Goal: Transaction & Acquisition: Purchase product/service

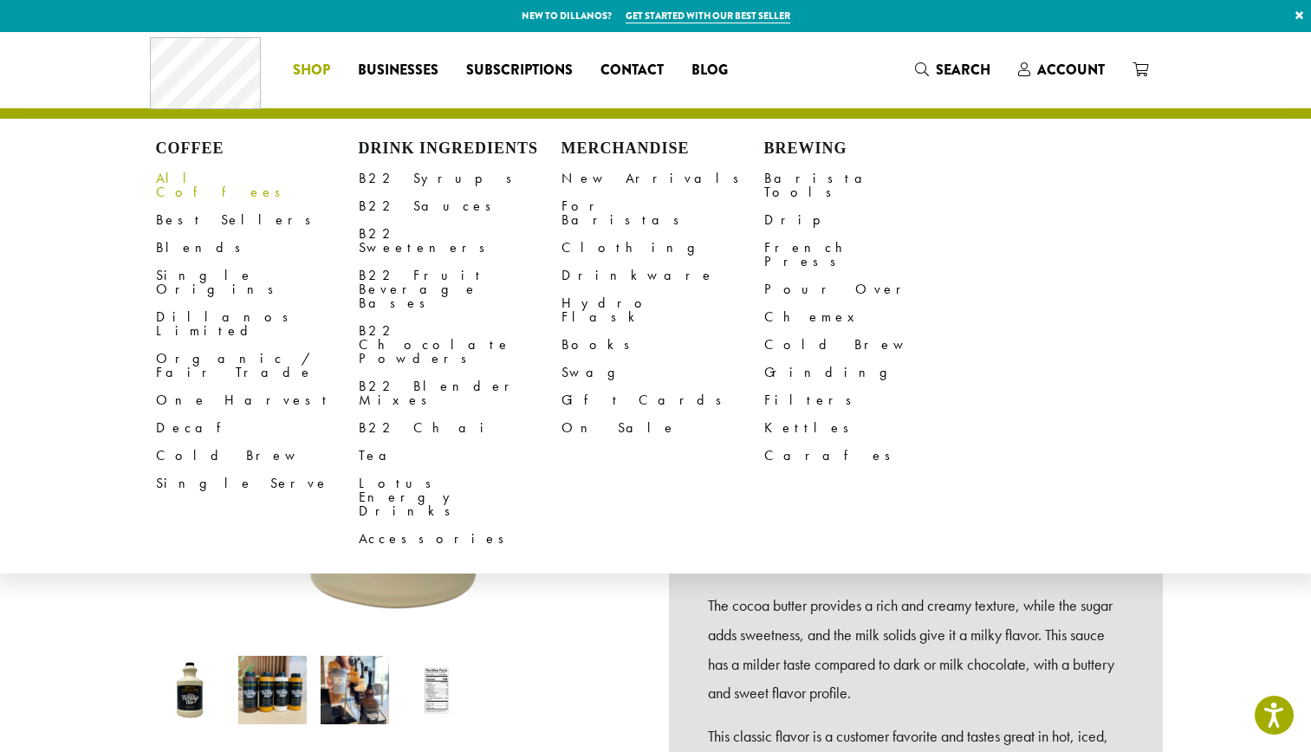
click at [309, 62] on span "Shop" at bounding box center [311, 71] width 37 height 22
click at [395, 209] on link "B22 Sauces" at bounding box center [460, 206] width 203 height 28
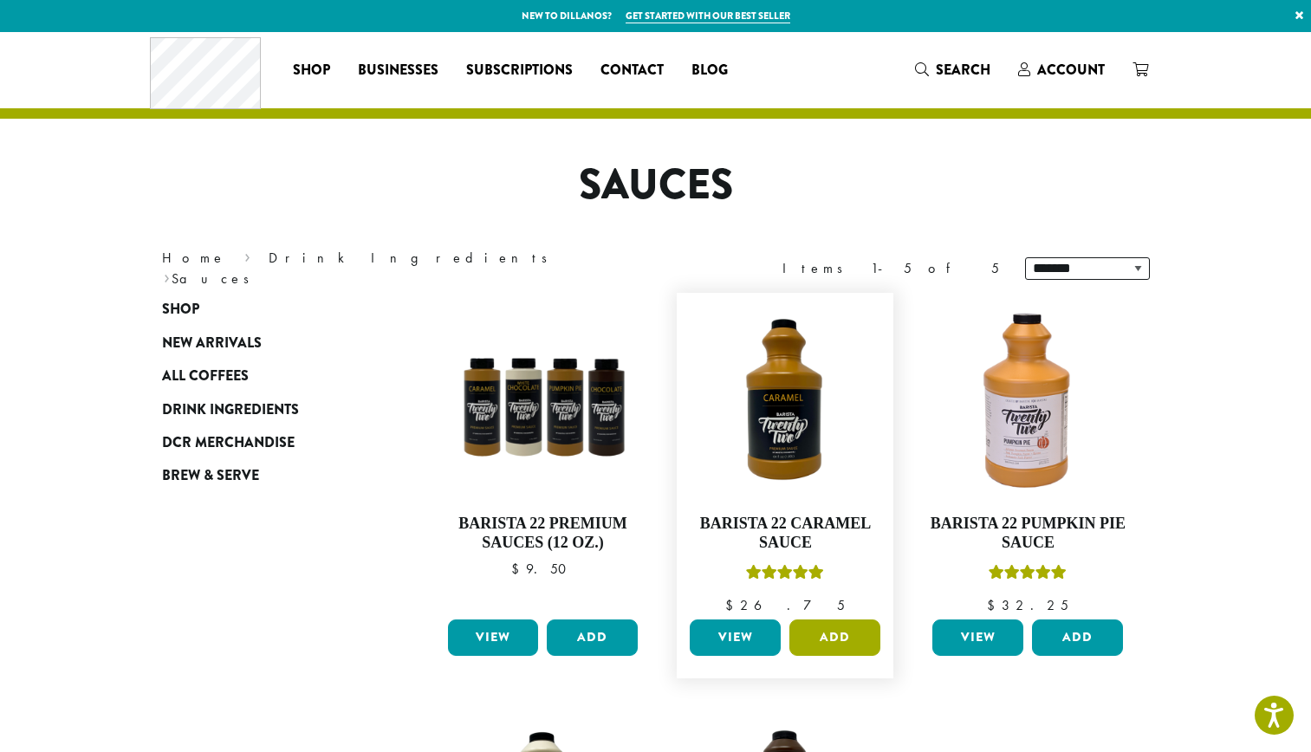
click at [846, 636] on button "Add" at bounding box center [835, 638] width 91 height 36
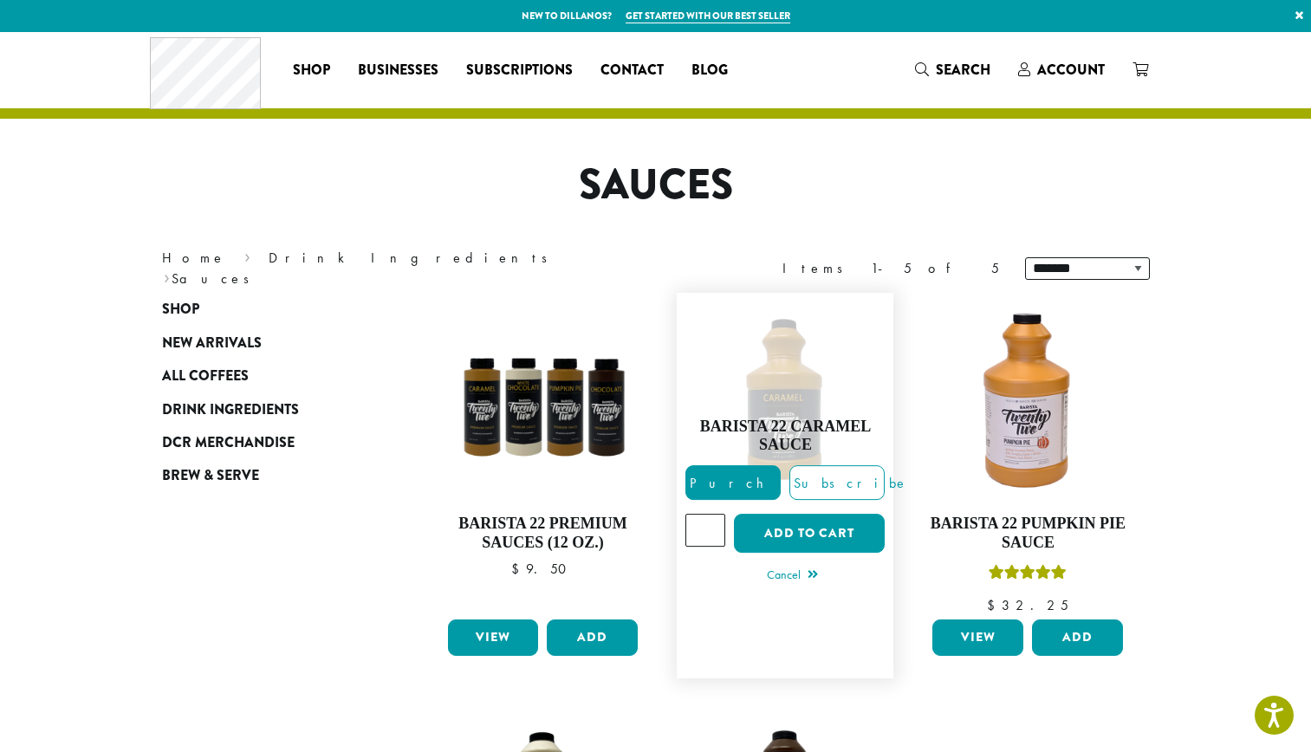
type input "*"
click at [714, 522] on input "*" at bounding box center [706, 530] width 40 height 33
click at [769, 536] on button "Add to cart" at bounding box center [809, 533] width 151 height 39
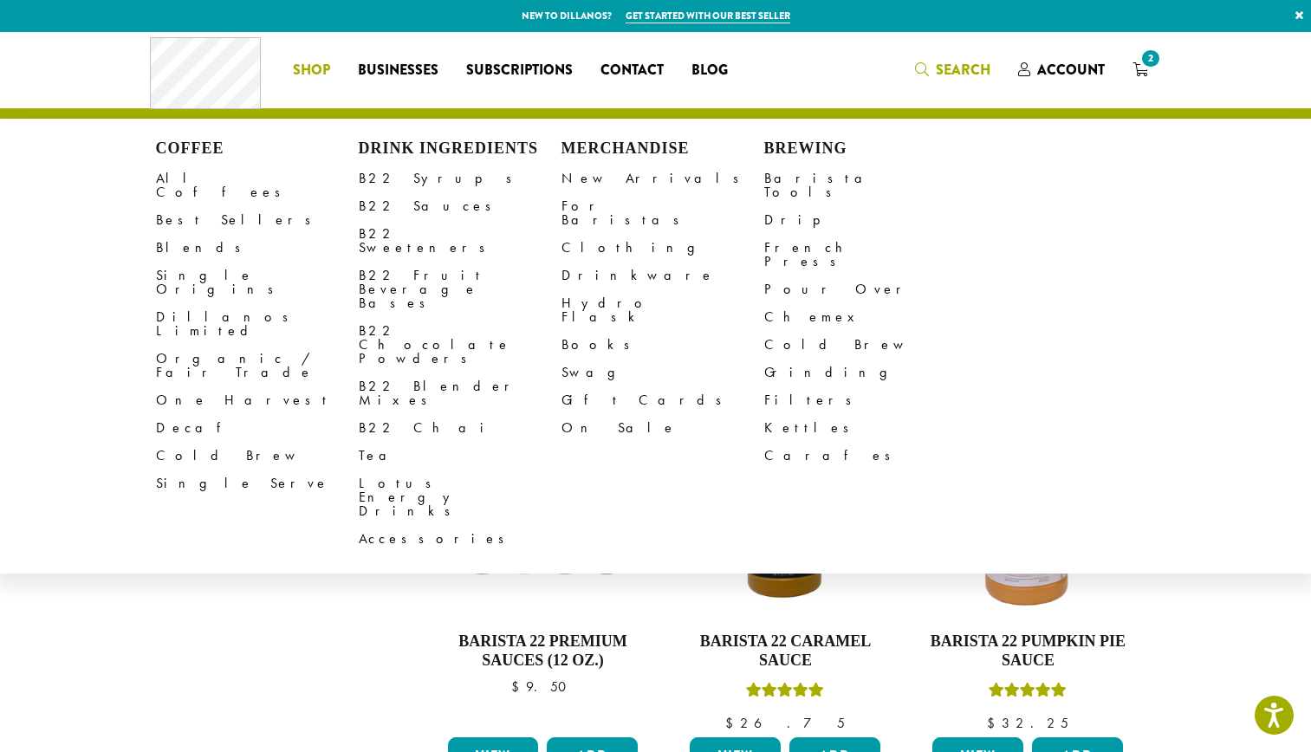
click at [992, 68] on link "Search" at bounding box center [952, 69] width 103 height 29
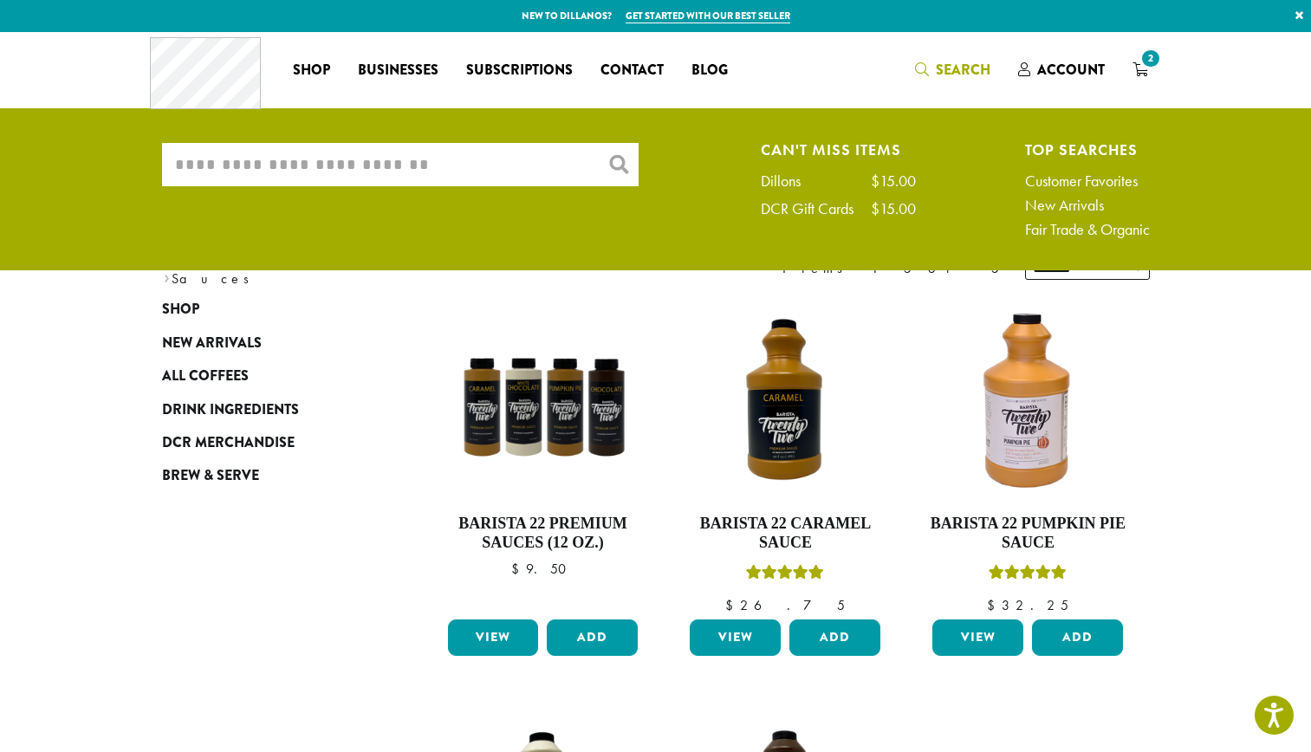
click at [464, 159] on input "What are you searching for?" at bounding box center [400, 164] width 477 height 43
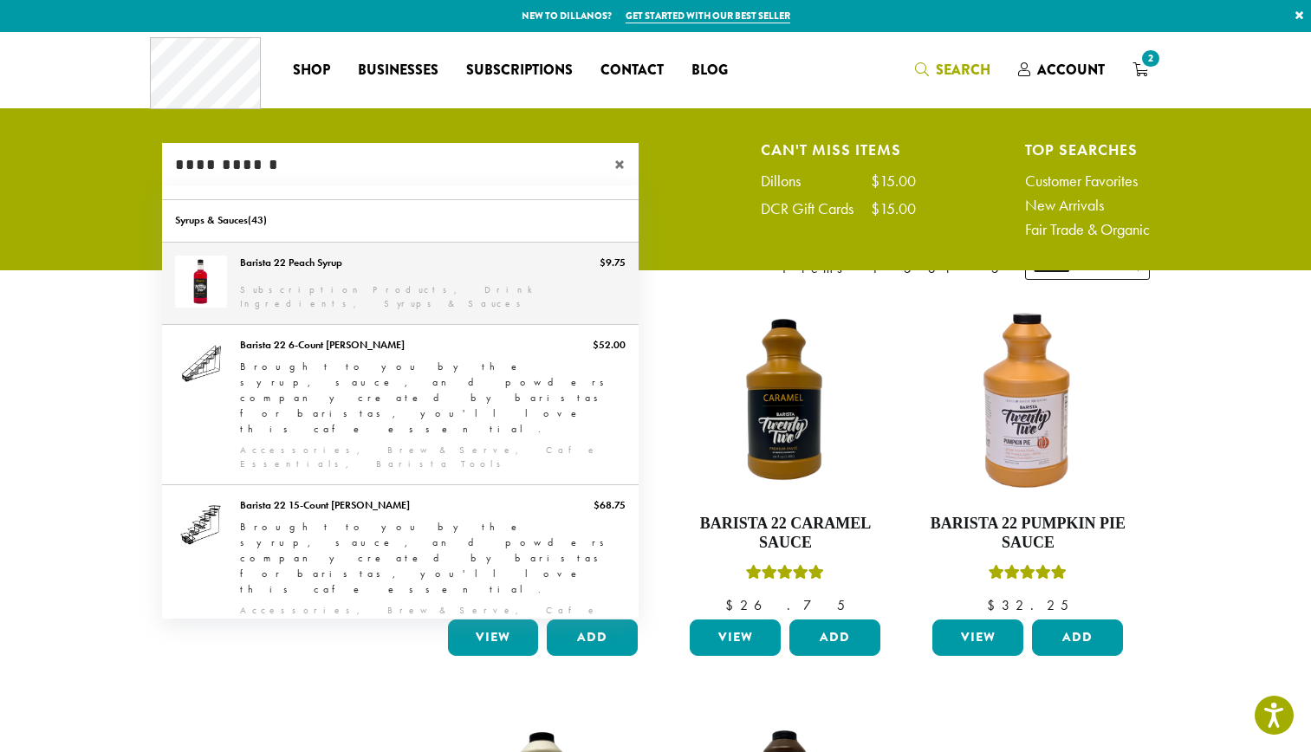
type input "**********"
click at [458, 305] on link "Barista 22 Peach Syrup" at bounding box center [400, 283] width 477 height 81
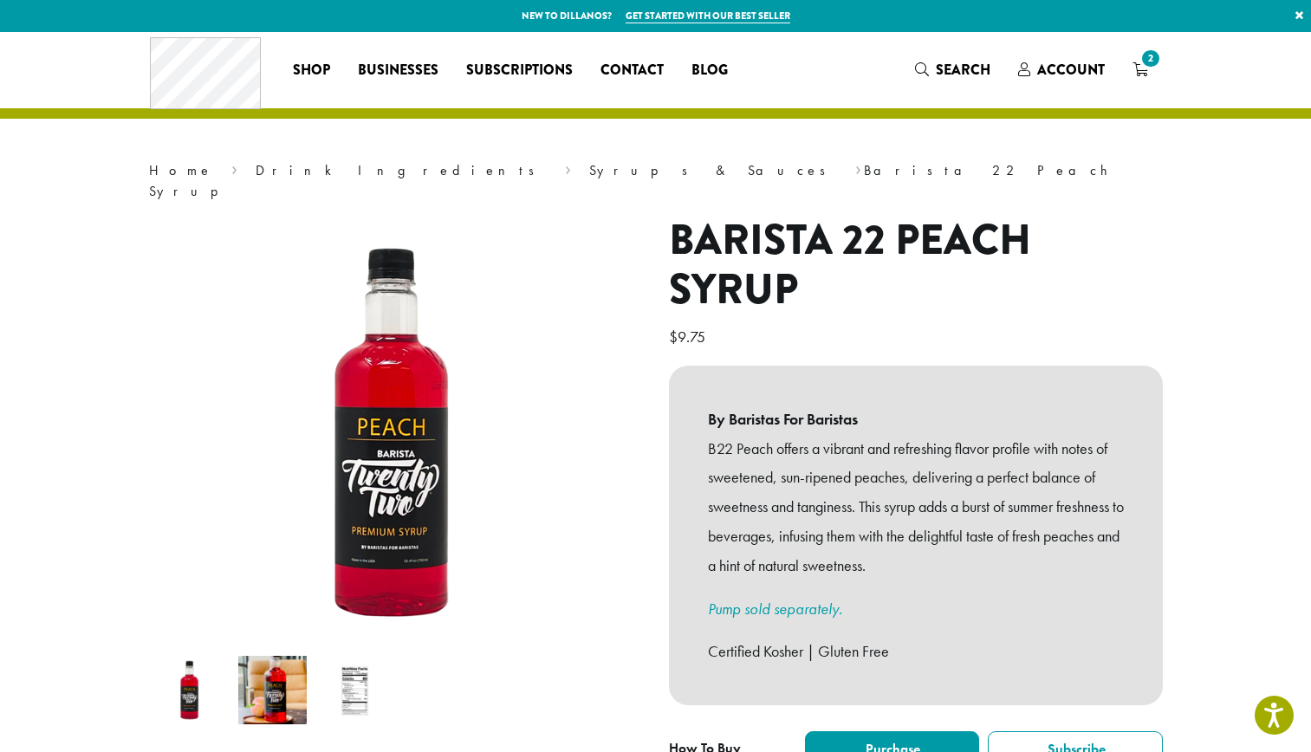
scroll to position [277, 0]
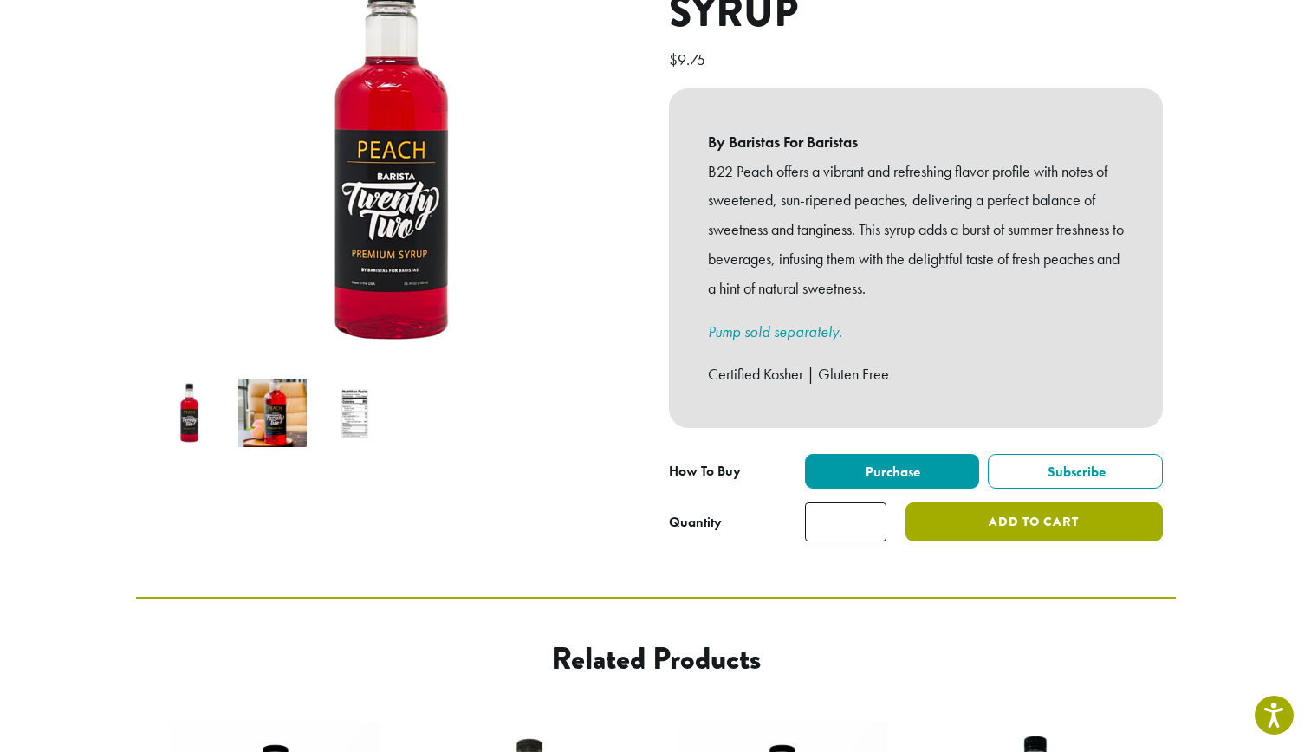
click at [1004, 503] on button "Add to cart" at bounding box center [1034, 522] width 257 height 39
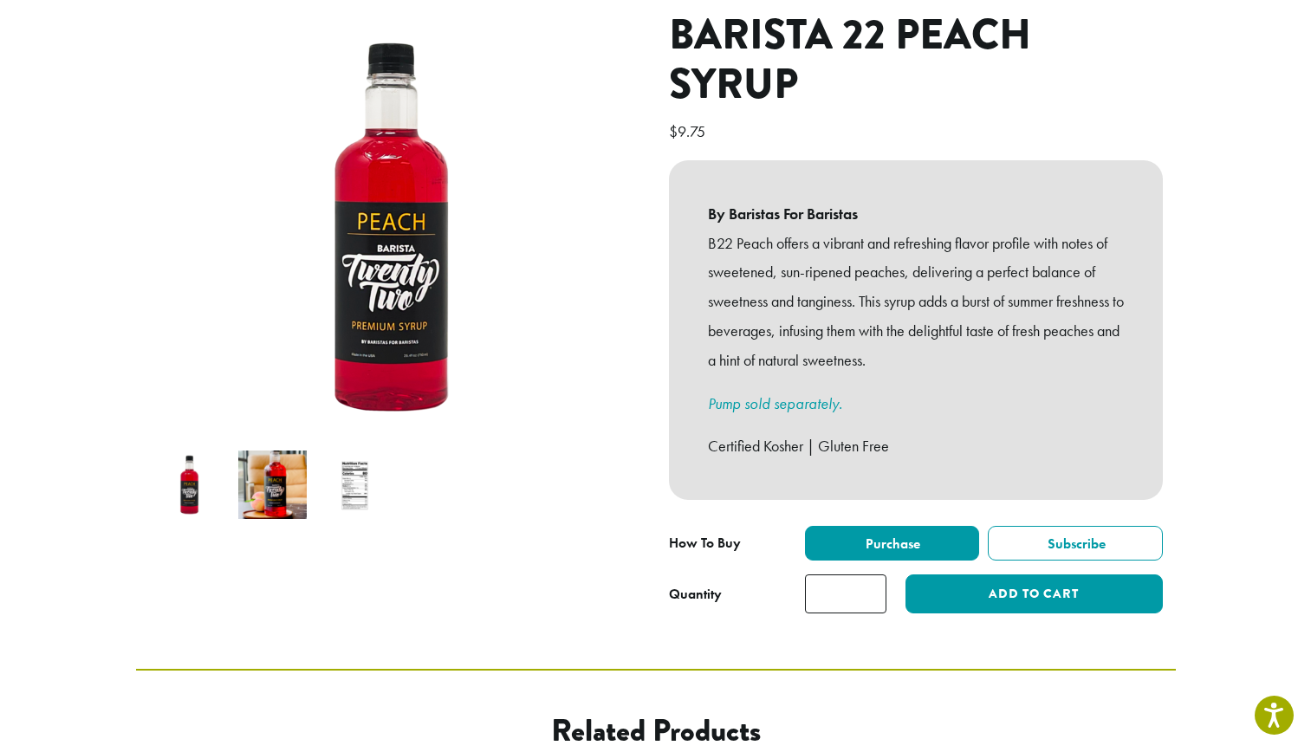
scroll to position [325, 0]
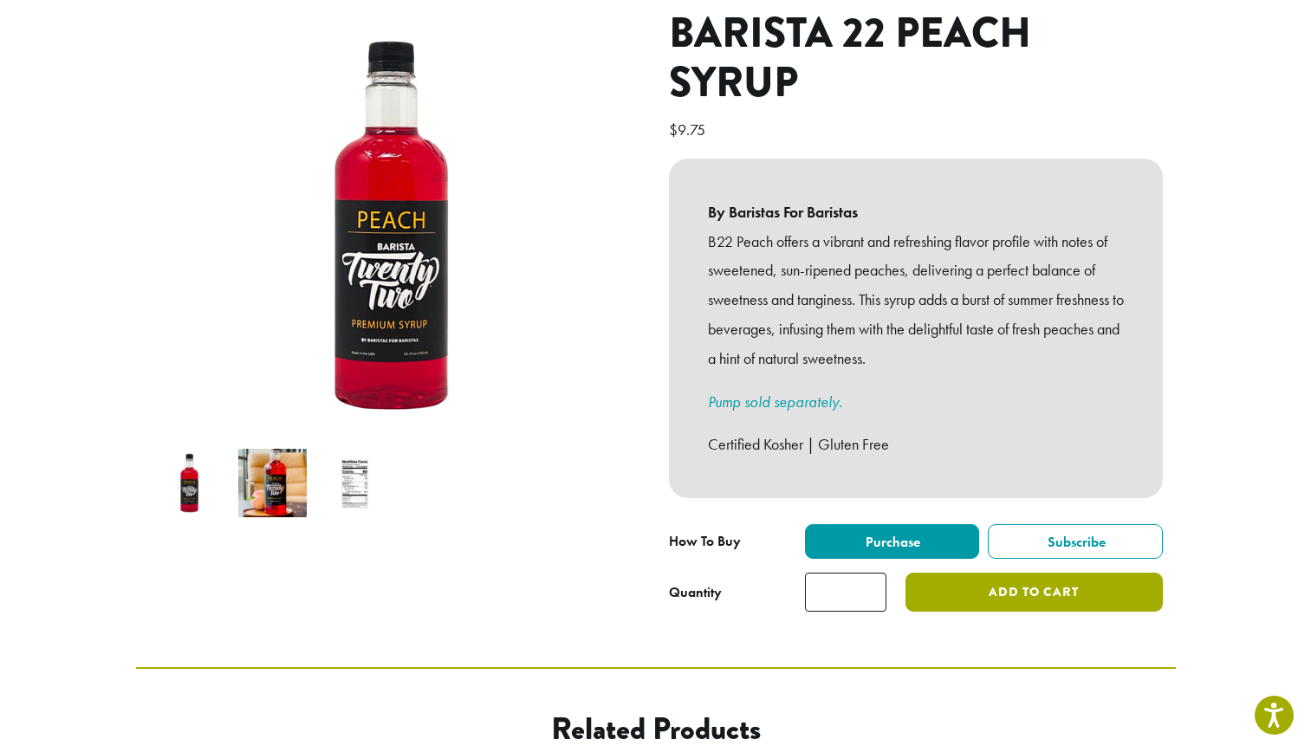
click at [945, 573] on button "Add to cart" at bounding box center [1034, 592] width 257 height 39
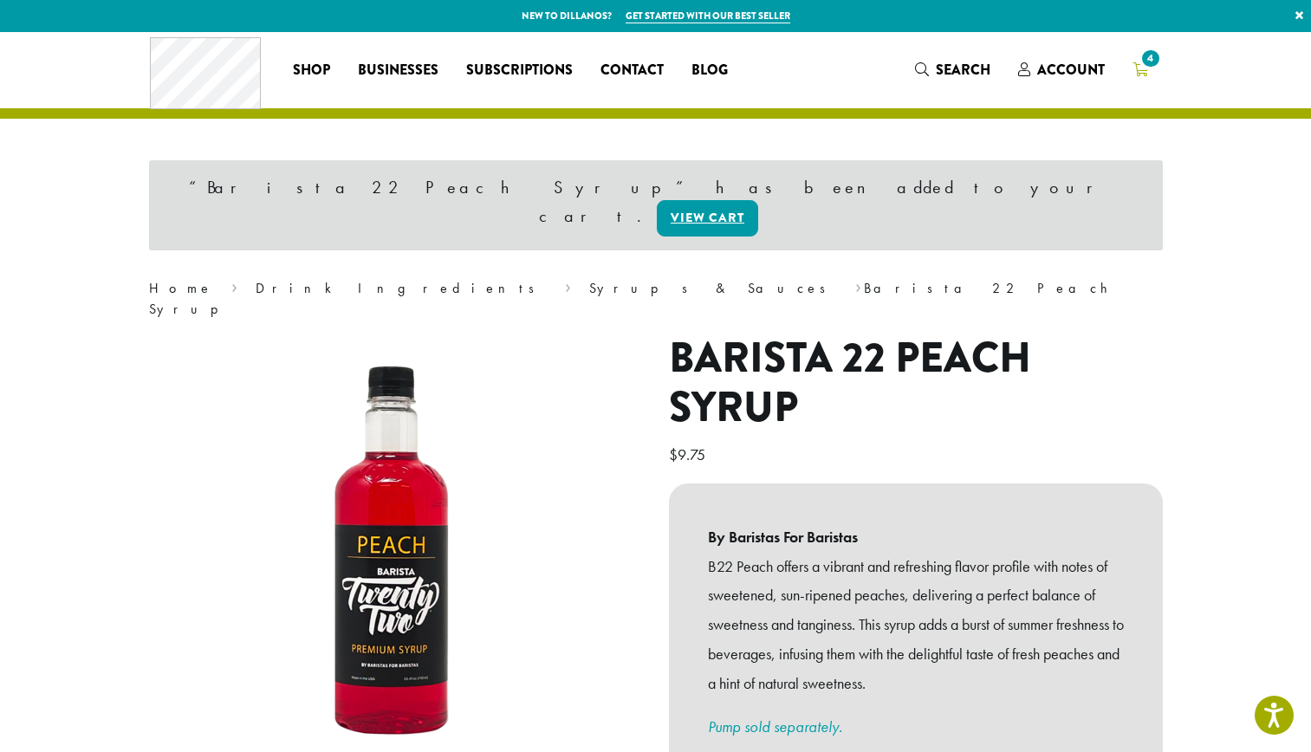
click at [1143, 75] on icon "4" at bounding box center [1141, 69] width 16 height 14
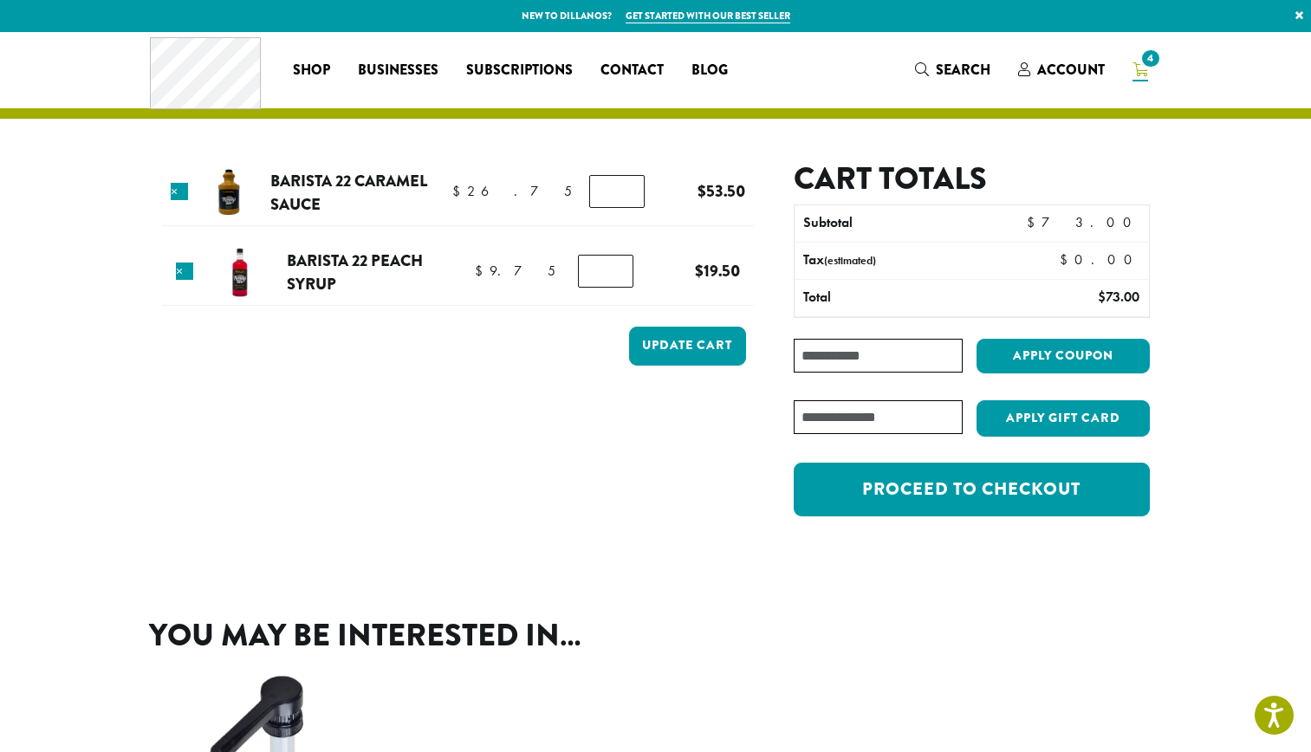
type input "*"
click at [617, 195] on input "*" at bounding box center [616, 191] width 55 height 33
click at [685, 369] on div "Update cart" at bounding box center [687, 351] width 117 height 48
click at [693, 351] on button "Update cart" at bounding box center [687, 346] width 117 height 39
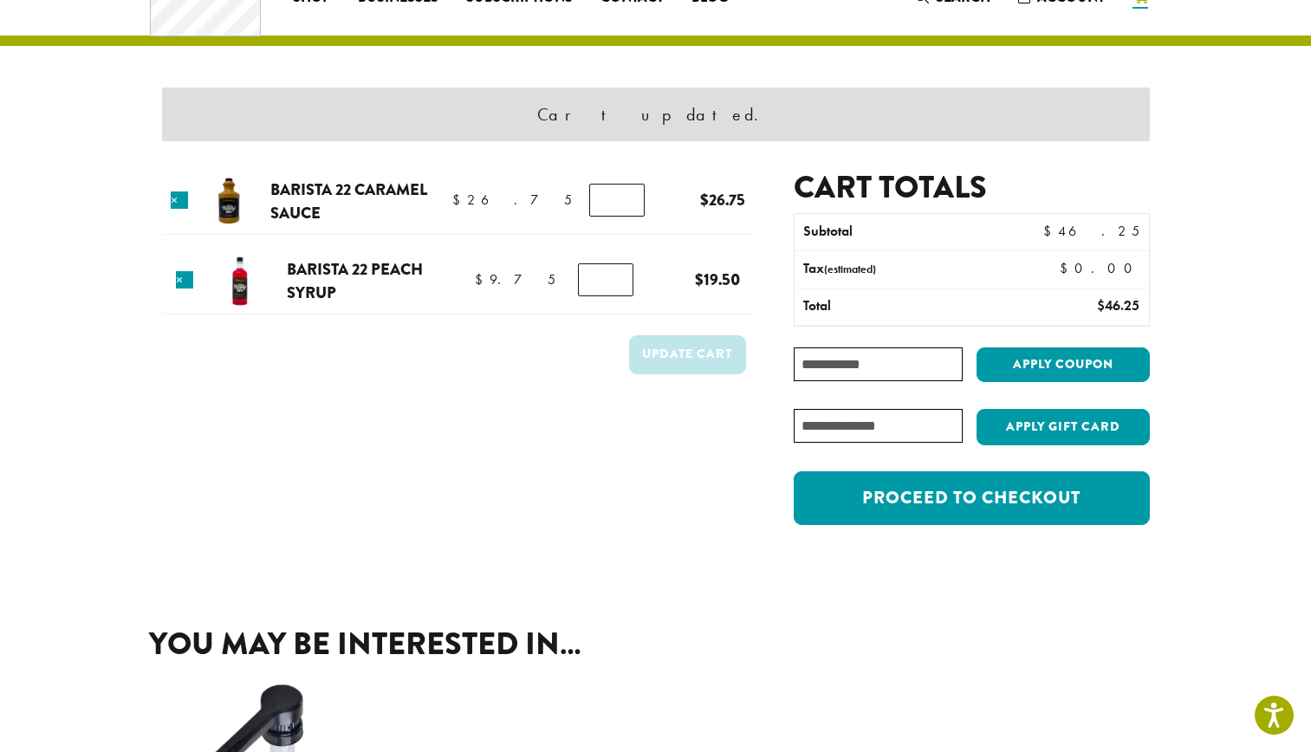
scroll to position [74, 0]
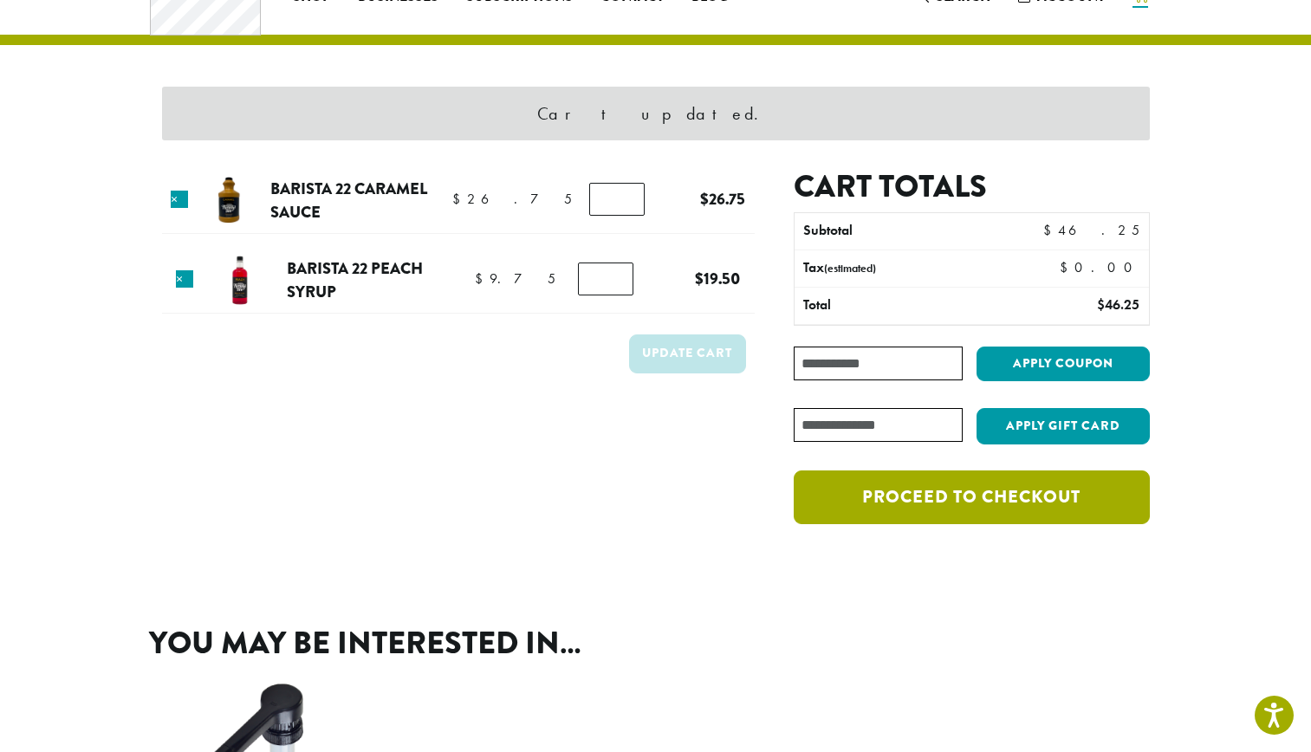
click at [1044, 510] on link "Proceed to checkout" at bounding box center [971, 498] width 355 height 54
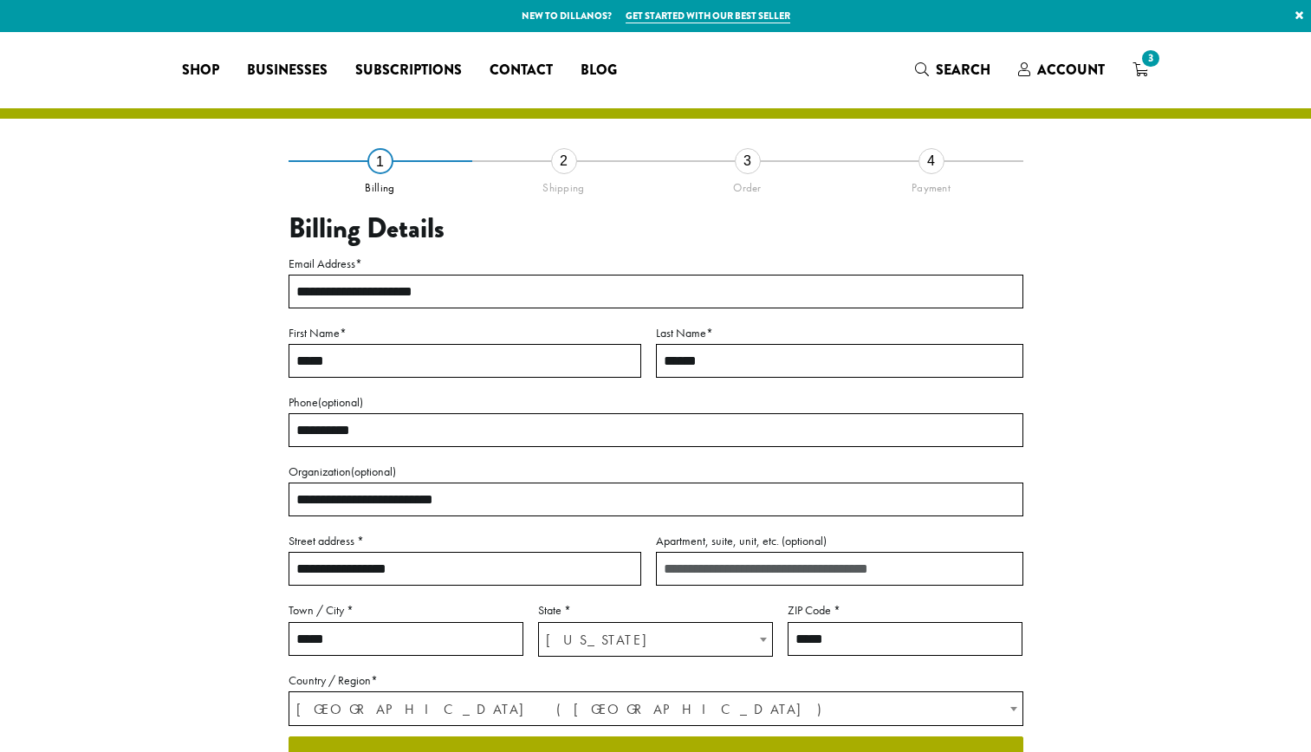
select select "**"
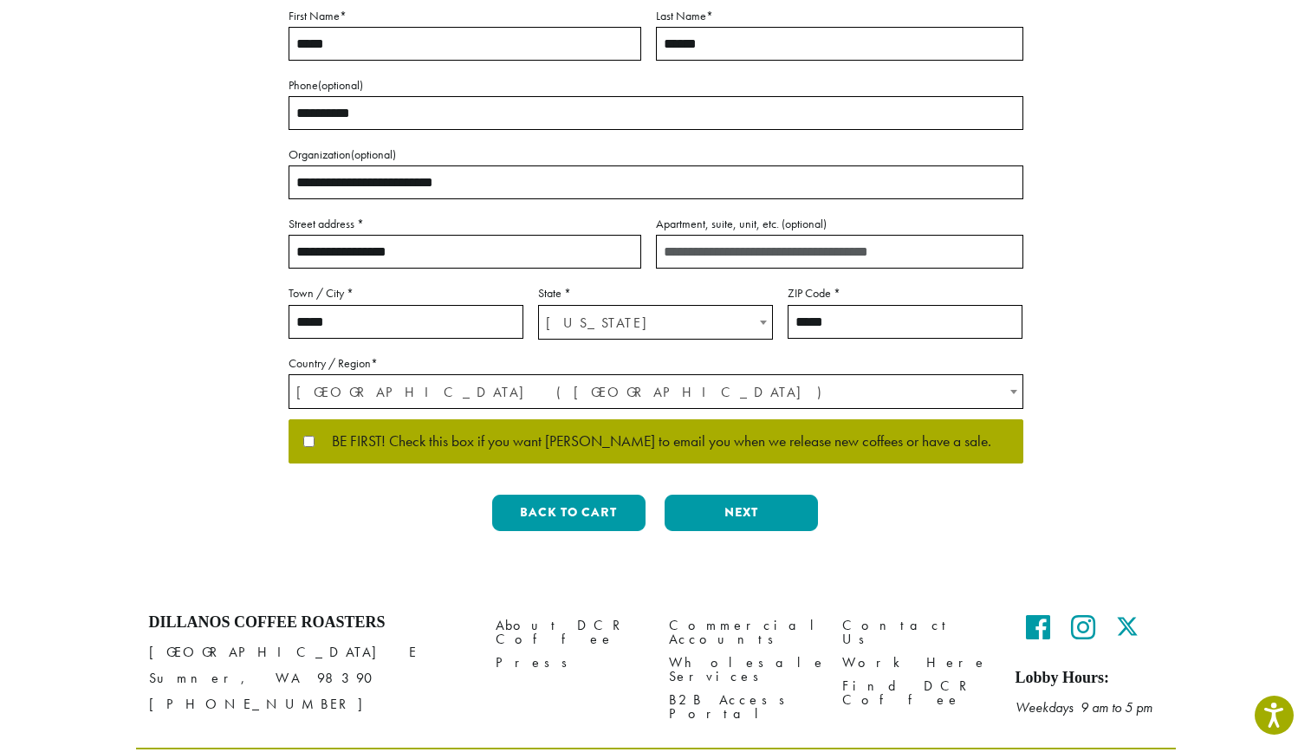
scroll to position [333, 0]
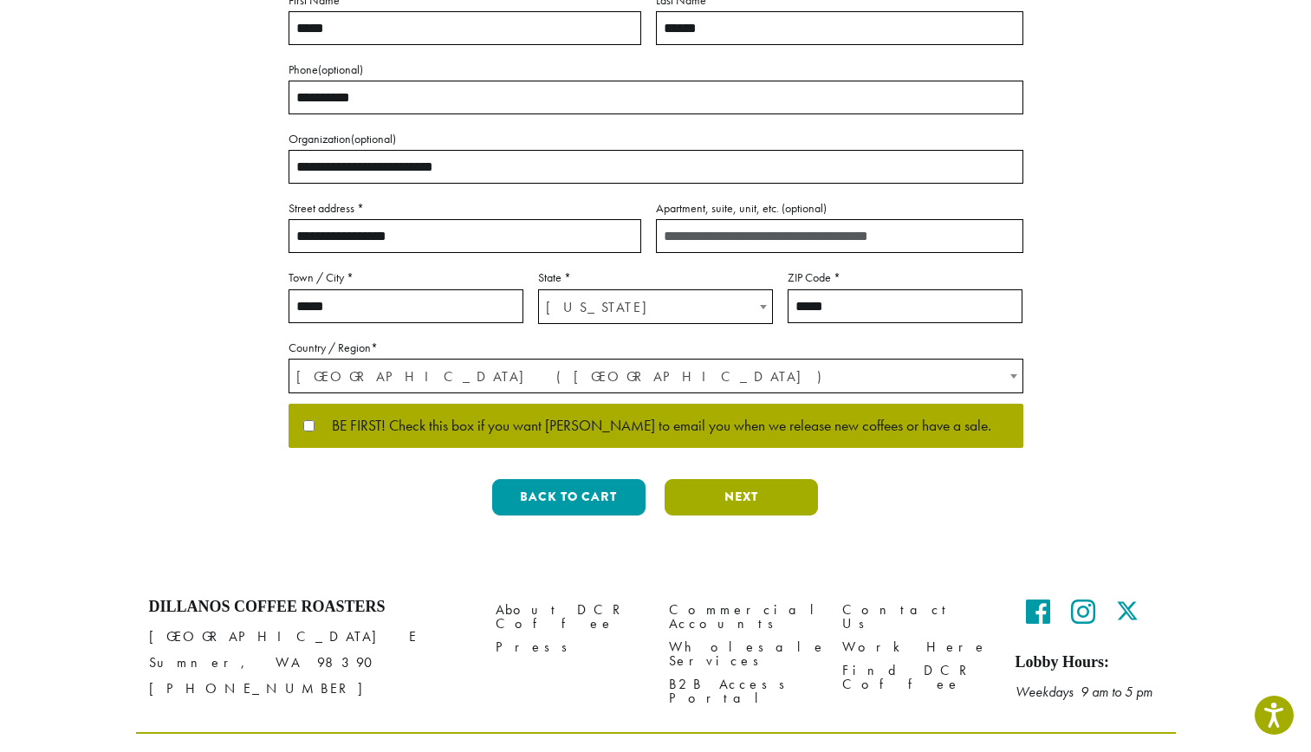
click at [745, 502] on button "Next" at bounding box center [741, 497] width 153 height 36
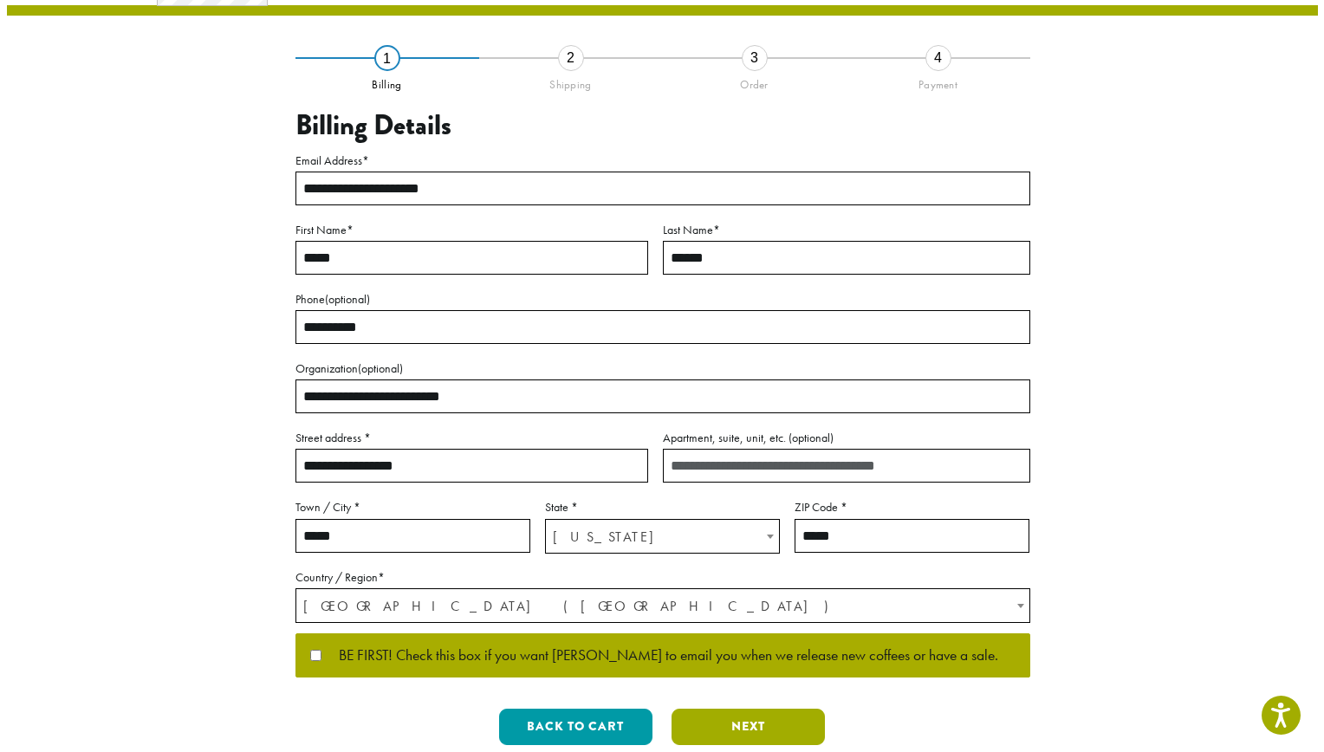
scroll to position [0, 0]
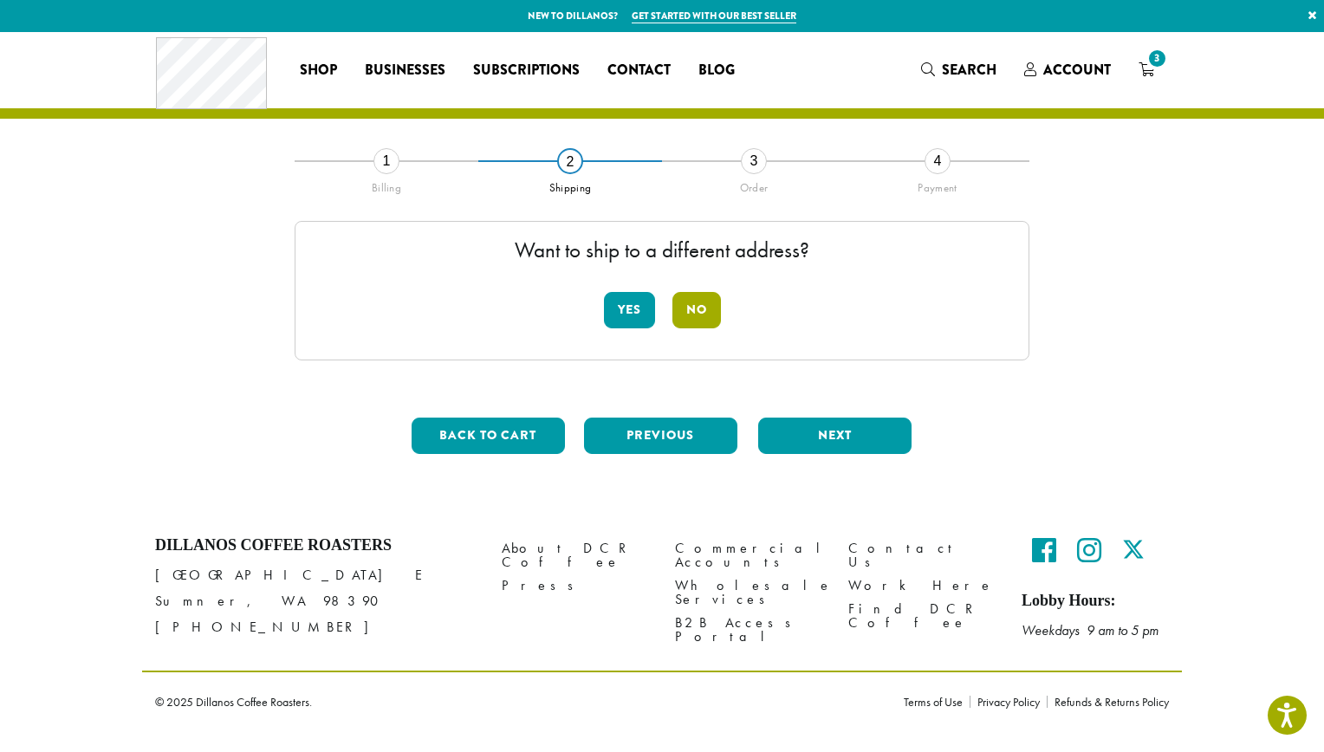
click at [704, 309] on button "No" at bounding box center [697, 310] width 49 height 36
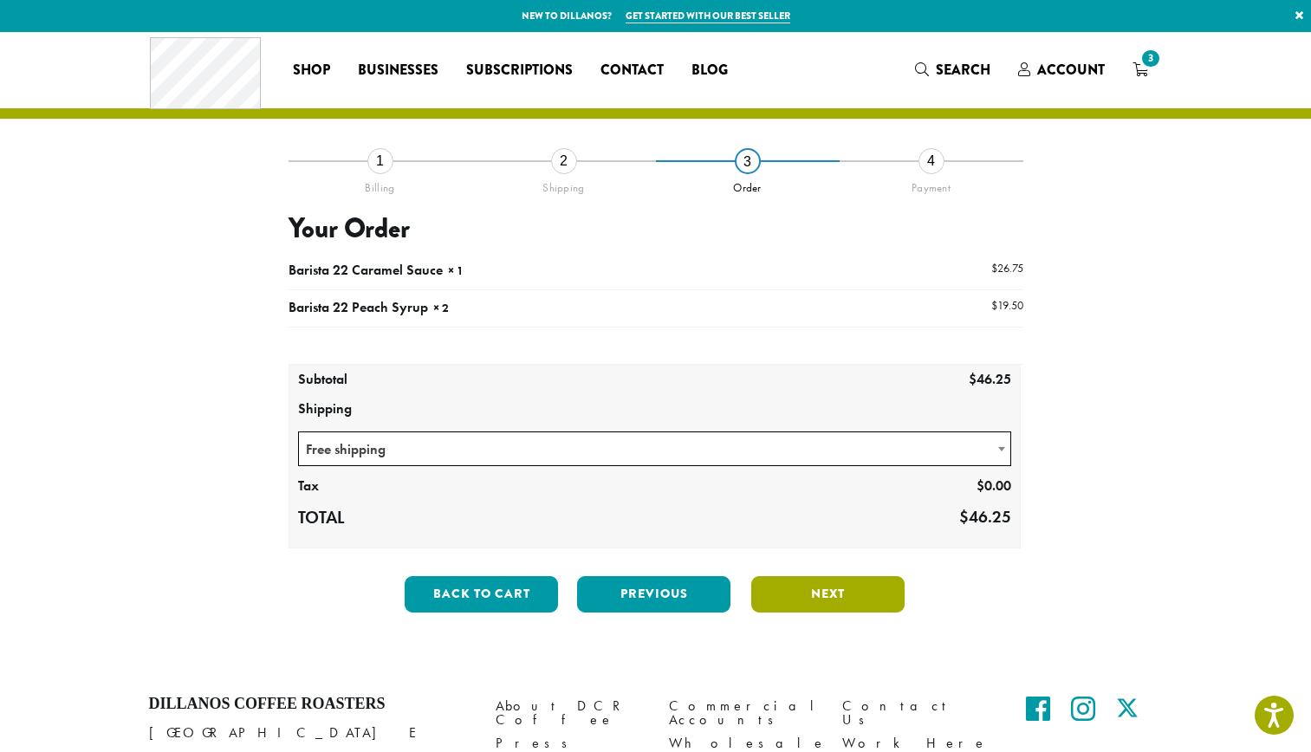
click at [811, 593] on button "Next" at bounding box center [827, 594] width 153 height 36
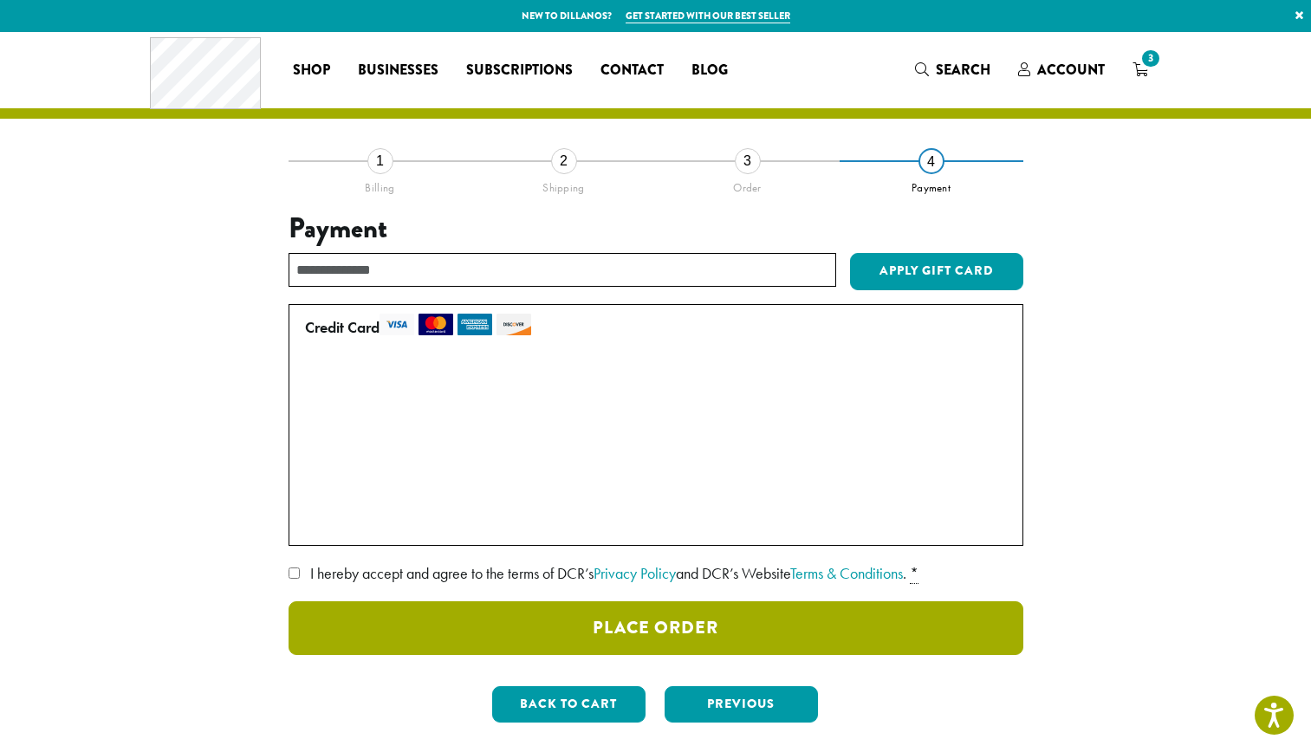
click at [615, 631] on button "Place Order" at bounding box center [656, 629] width 735 height 54
